Goal: Task Accomplishment & Management: Manage account settings

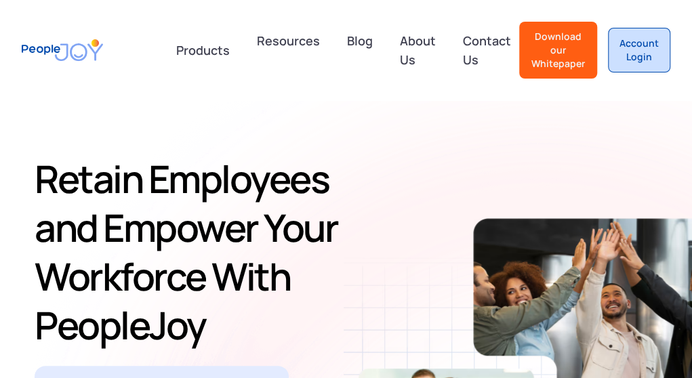
click at [637, 51] on div "Account Login" at bounding box center [638, 50] width 39 height 27
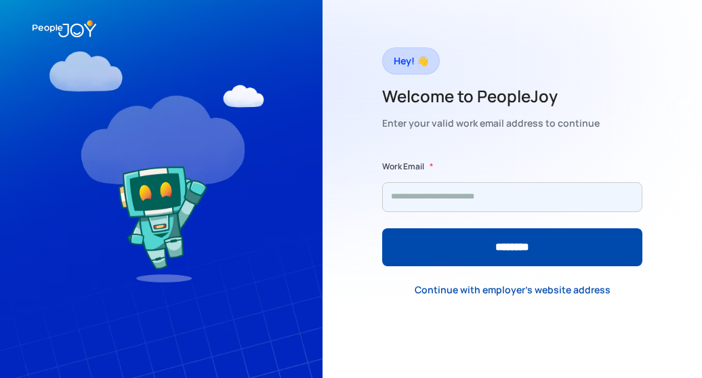
click at [477, 194] on input "Form" at bounding box center [512, 197] width 260 height 30
type input "**********"
click at [382, 228] on input "********" at bounding box center [512, 247] width 260 height 38
